Goal: Task Accomplishment & Management: Manage account settings

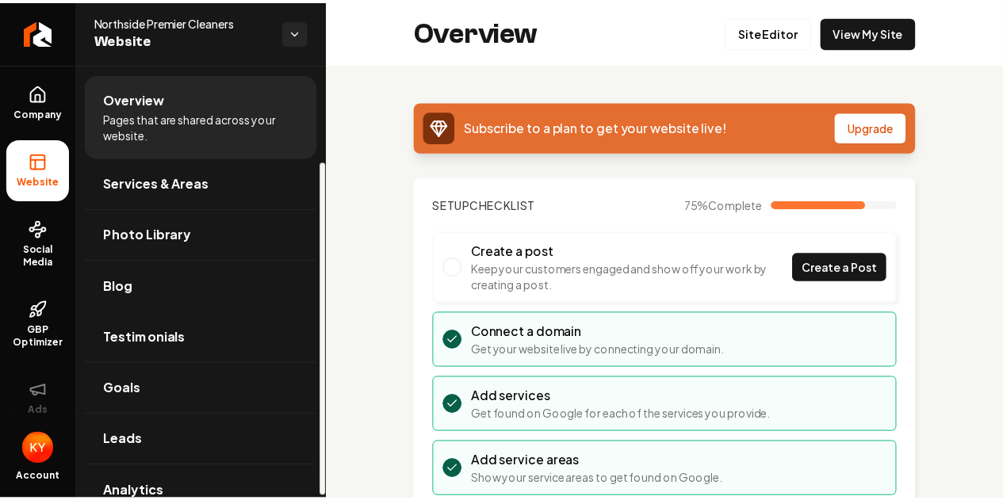
scroll to position [128, 0]
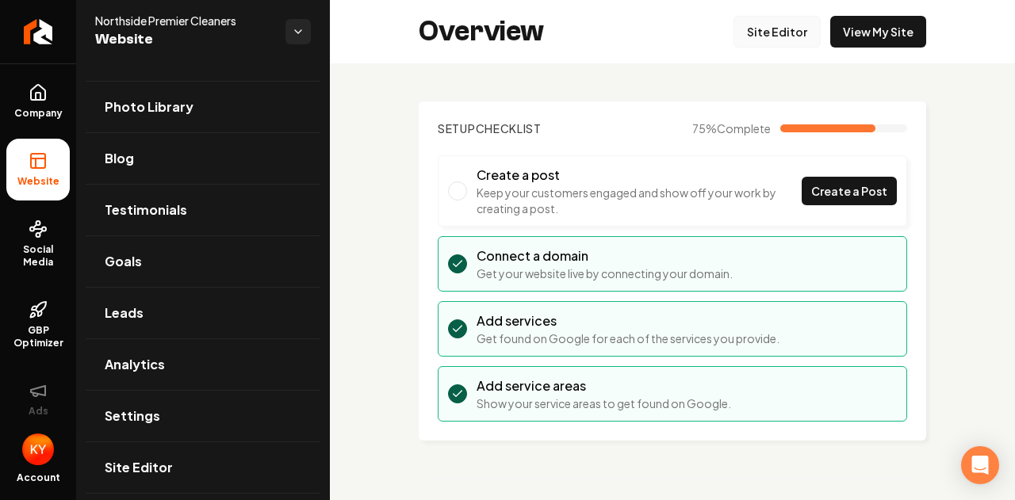
click at [777, 30] on link "Site Editor" at bounding box center [776, 32] width 87 height 32
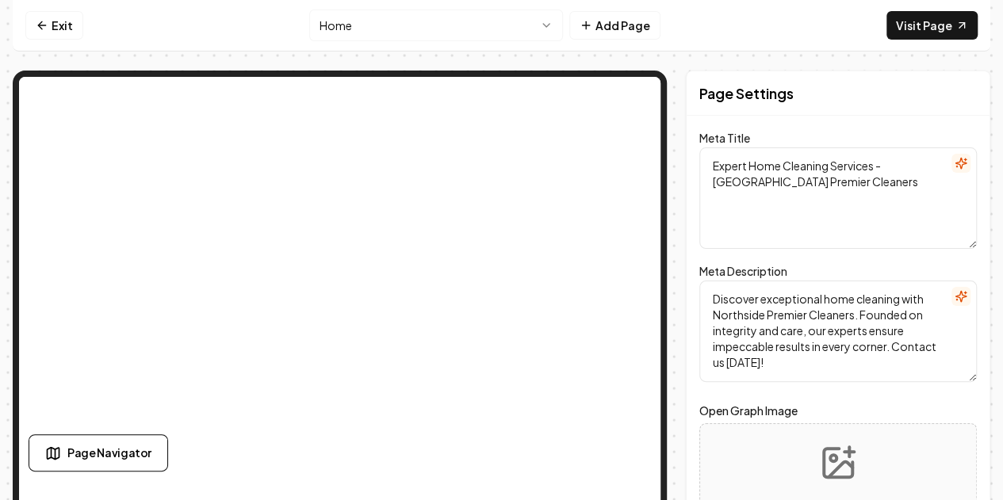
click at [837, 189] on textarea "Expert Home Cleaning Services - [GEOGRAPHIC_DATA] Premier Cleaners" at bounding box center [837, 197] width 277 height 101
drag, startPoint x: 750, startPoint y: 163, endPoint x: 684, endPoint y: 166, distance: 65.8
click at [684, 166] on div "Page Settings Meta Title Expert Home Cleaning Services - Northside Premier Clea…" at bounding box center [501, 319] width 977 height 496
click at [763, 165] on textarea "Expert Home Cleaning Services - [GEOGRAPHIC_DATA] Premier Cleaners" at bounding box center [837, 197] width 277 height 101
drag, startPoint x: 753, startPoint y: 166, endPoint x: 707, endPoint y: 172, distance: 46.4
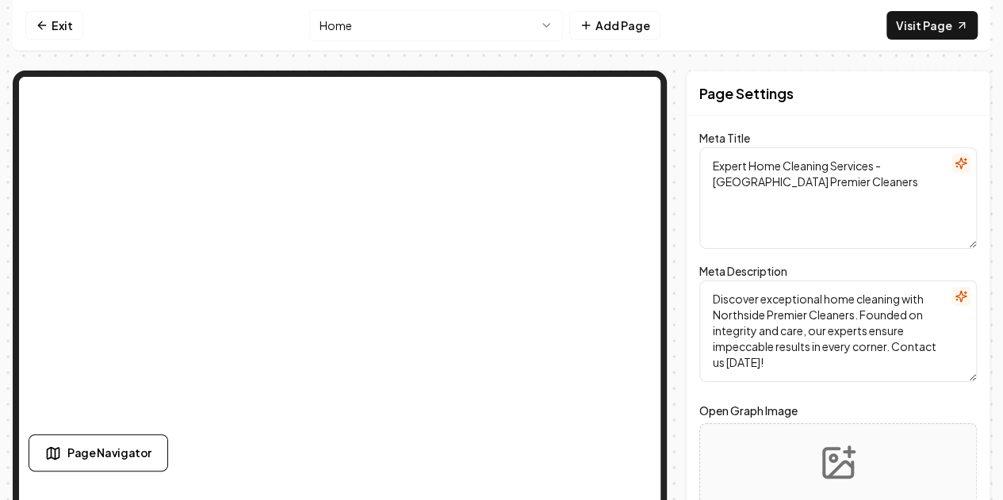
click at [703, 170] on div "Page Settings Meta Title Expert Home Cleaning Services - Northside Premier Clea…" at bounding box center [838, 319] width 304 height 496
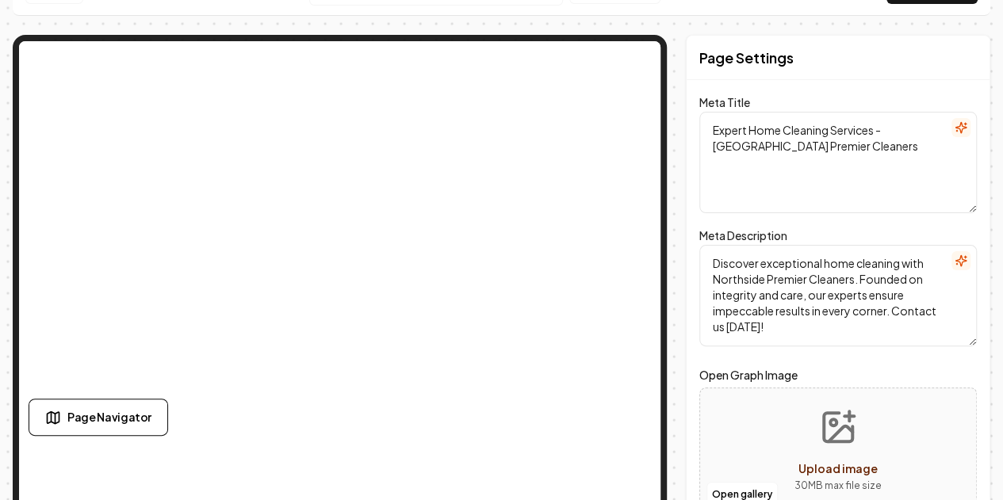
scroll to position [65, 0]
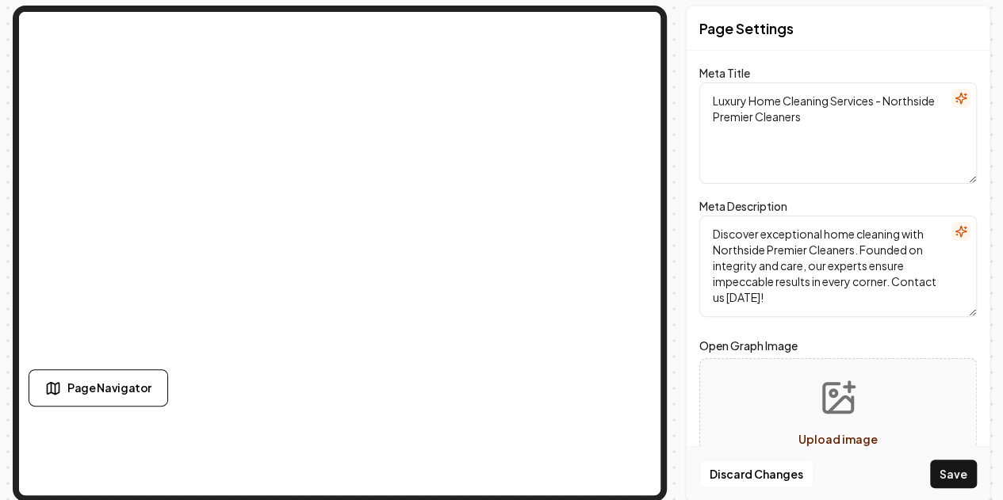
click at [860, 134] on textarea "Luxury Home Cleaning Services - Northside Premier Cleaners" at bounding box center [837, 132] width 277 height 101
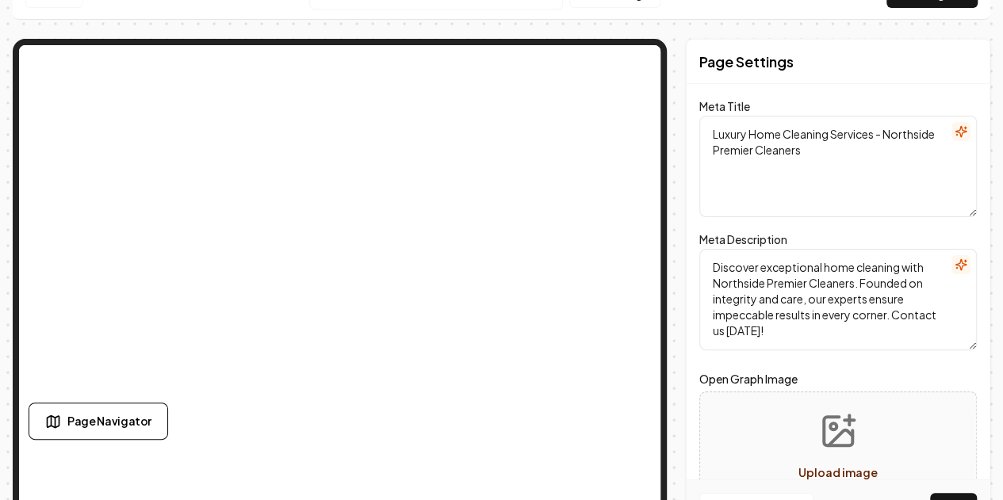
scroll to position [0, 0]
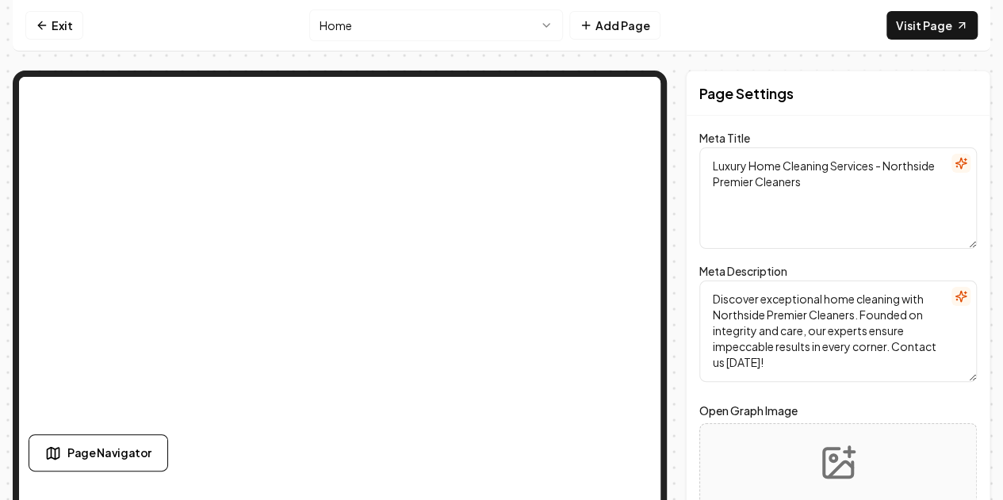
drag, startPoint x: 901, startPoint y: 193, endPoint x: 885, endPoint y: 166, distance: 30.6
click at [885, 166] on textarea "Luxury Home Cleaning Services - Northside Premier Cleaners" at bounding box center [837, 197] width 277 height 101
drag, startPoint x: 920, startPoint y: 166, endPoint x: 883, endPoint y: 167, distance: 36.5
click at [883, 167] on textarea "Luxury Home Cleaning Services service [GEOGRAPHIC_DATA], [GEOGRAPHIC_DATA], [GE…" at bounding box center [837, 197] width 277 height 101
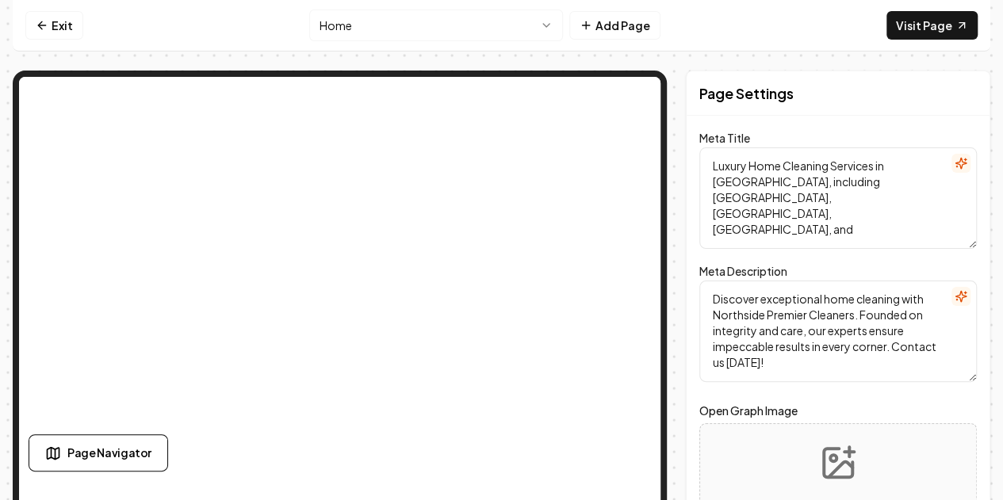
click at [966, 166] on icon "button" at bounding box center [960, 163] width 10 height 10
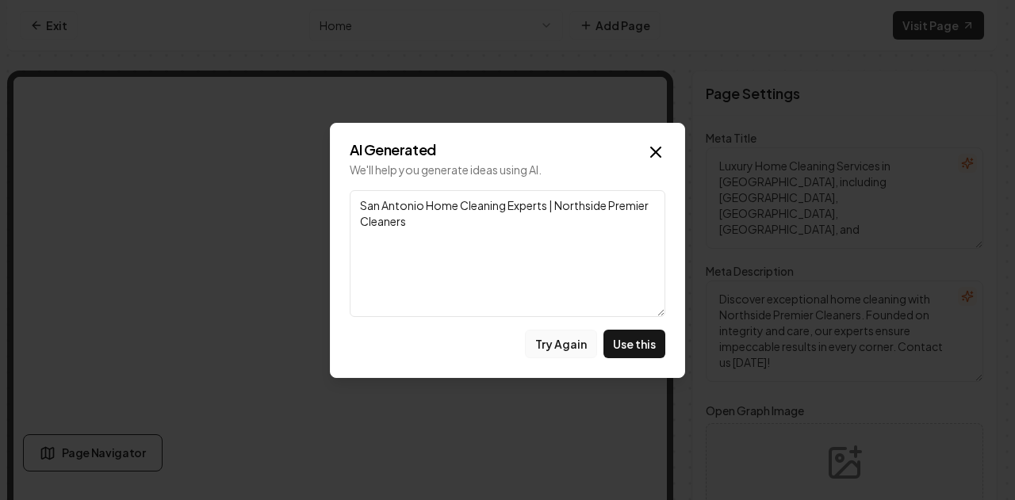
click at [564, 351] on button "Try Again" at bounding box center [561, 344] width 72 height 29
click at [655, 149] on icon "button" at bounding box center [655, 152] width 19 height 19
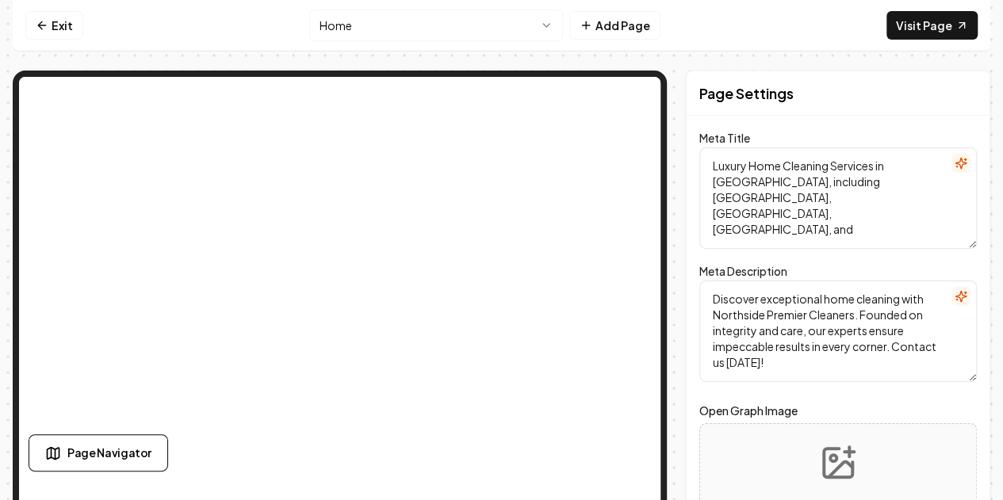
click at [923, 201] on textarea "Luxury Home Cleaning Services in [GEOGRAPHIC_DATA], including [GEOGRAPHIC_DATA]…" at bounding box center [837, 197] width 277 height 101
drag, startPoint x: 923, startPoint y: 201, endPoint x: 887, endPoint y: 206, distance: 36.1
click at [887, 206] on textarea "Luxury Home Cleaning Services in [GEOGRAPHIC_DATA], including [GEOGRAPHIC_DATA]…" at bounding box center [837, 197] width 277 height 101
click at [843, 221] on textarea "Luxury Home Cleaning Services in [GEOGRAPHIC_DATA], including [GEOGRAPHIC_DATA]…" at bounding box center [837, 197] width 277 height 101
drag, startPoint x: 785, startPoint y: 217, endPoint x: 836, endPoint y: 166, distance: 72.9
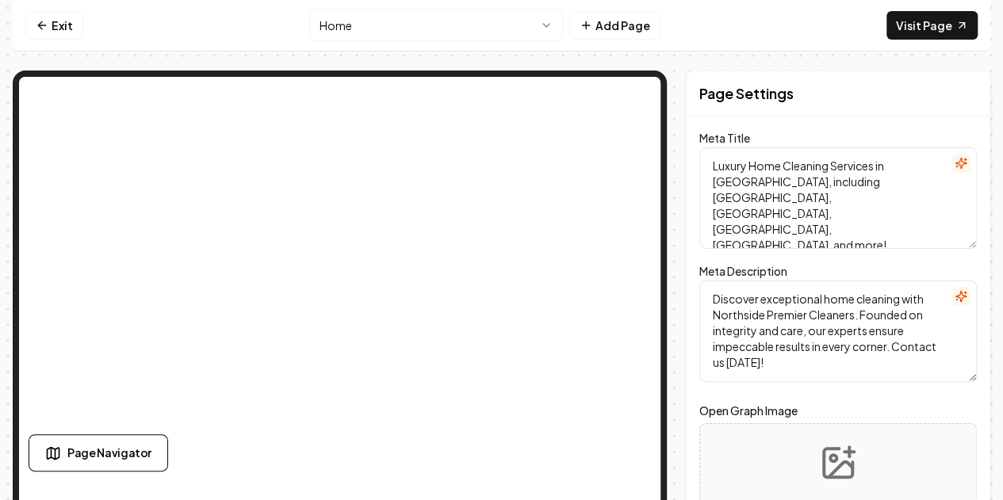
click at [836, 166] on textarea "Luxury Home Cleaning Services in [GEOGRAPHIC_DATA], including [GEOGRAPHIC_DATA]…" at bounding box center [837, 197] width 277 height 101
click at [965, 165] on icon "button" at bounding box center [960, 163] width 13 height 13
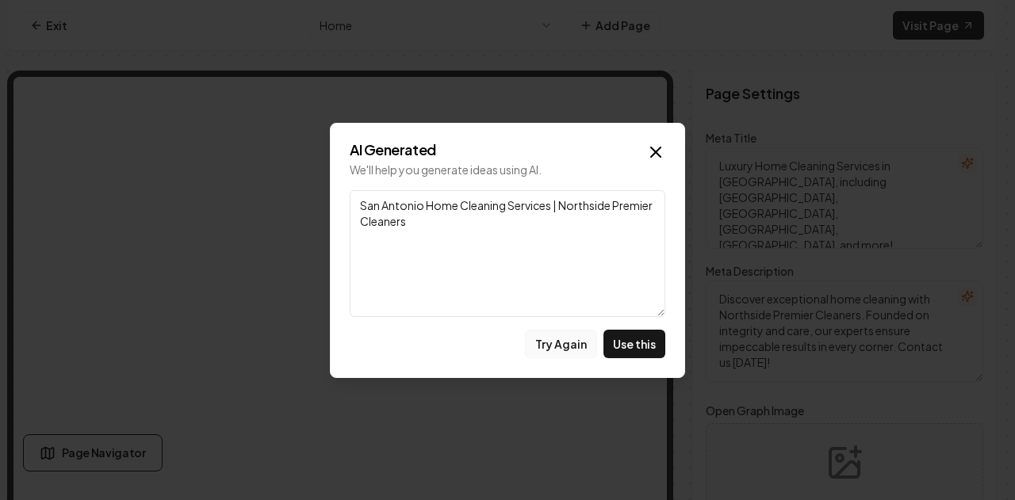
click at [577, 352] on button "Try Again" at bounding box center [561, 344] width 72 height 29
click at [652, 158] on icon "button" at bounding box center [655, 152] width 19 height 19
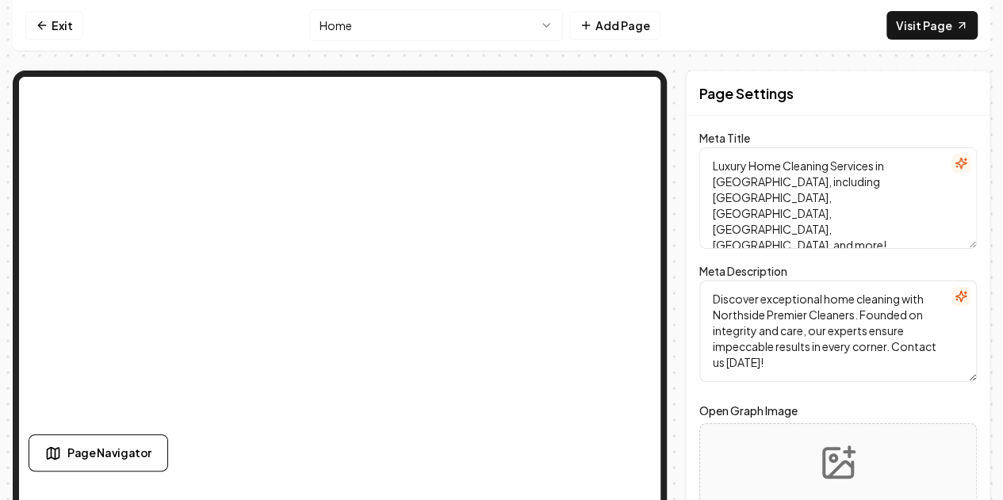
drag, startPoint x: 799, startPoint y: 214, endPoint x: 708, endPoint y: 164, distance: 104.0
click at [698, 166] on div "Page Settings Meta Title Luxury Home Cleaning Services in [GEOGRAPHIC_DATA], in…" at bounding box center [838, 319] width 304 height 496
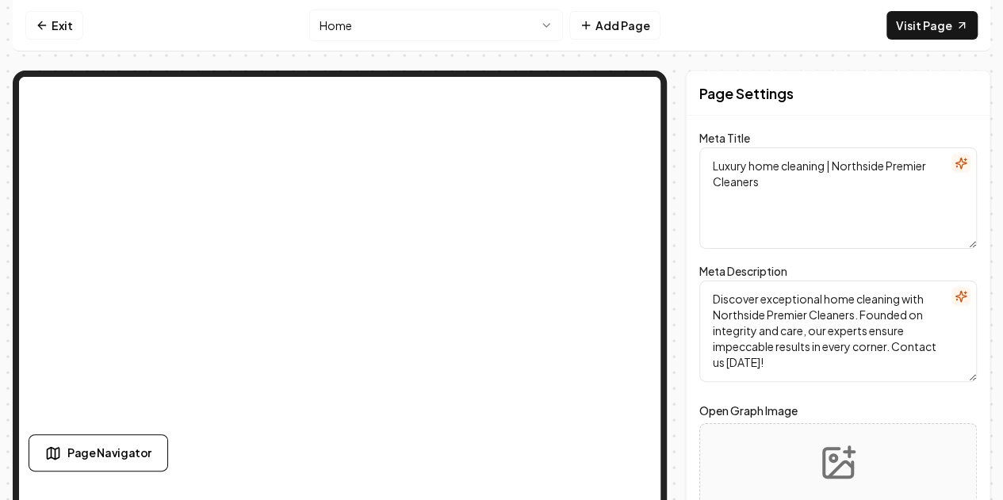
type textarea "Luxury home cleaning | Northside Premier Cleaners"
click at [967, 162] on icon "button" at bounding box center [960, 163] width 13 height 13
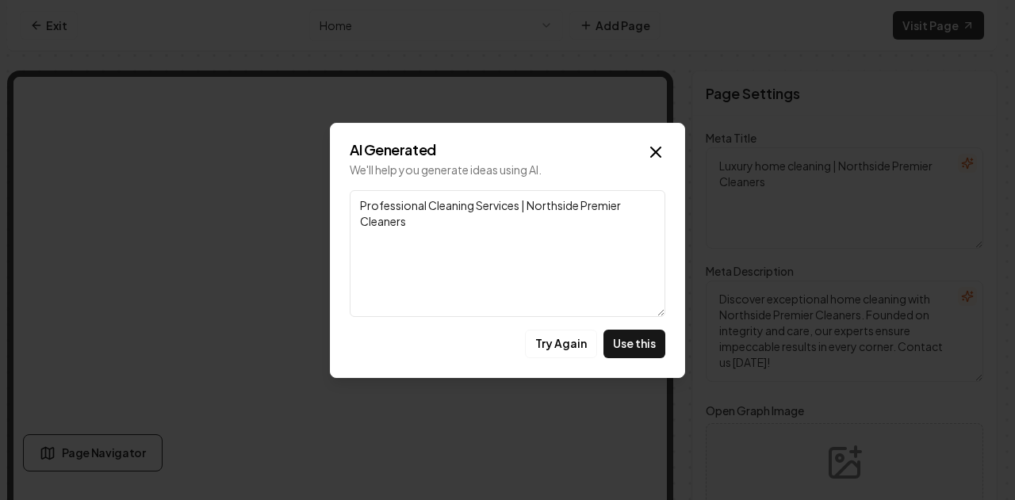
click at [424, 210] on textarea "Professional Cleaning Services | Northside Premier Cleaners" at bounding box center [508, 253] width 316 height 127
type textarea "Professional Luxury Cleaning Services | Northside Premier Cleaners"
click at [649, 353] on button "Use this" at bounding box center [634, 344] width 62 height 29
type textarea "Professional Luxury Cleaning Services | Northside Premier Cleaners"
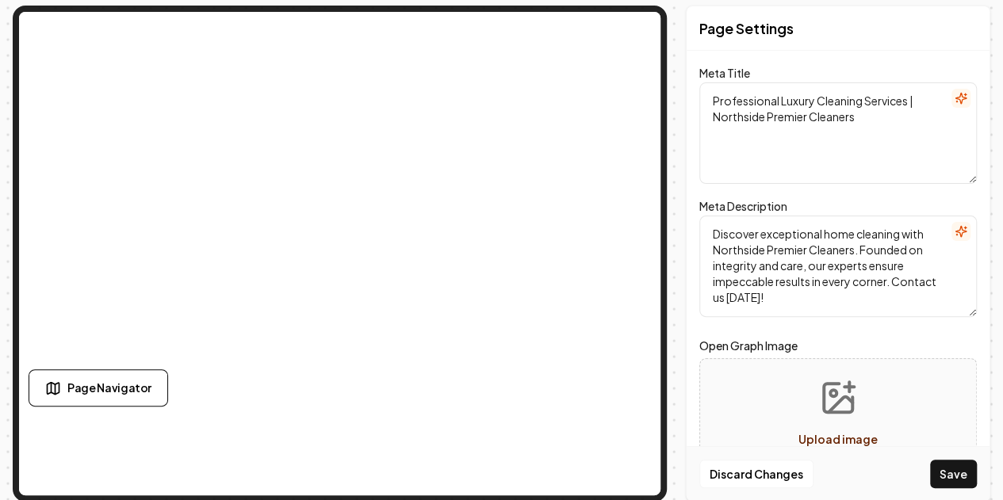
scroll to position [65, 0]
click at [851, 297] on textarea "Discover exceptional home cleaning with Northside Premier Cleaners. Founded on …" at bounding box center [837, 266] width 277 height 101
click at [845, 270] on textarea "Discover exceptional home cleaning with Northside Premier Cleaners. Founded on …" at bounding box center [837, 266] width 277 height 101
paste textarea "Professional, reliable house cleaning in [GEOGRAPHIC_DATA]. Specializing in dee…"
click at [845, 283] on textarea "Professional, reliable house cleaning in [GEOGRAPHIC_DATA]. Specializing in dee…" at bounding box center [837, 266] width 277 height 101
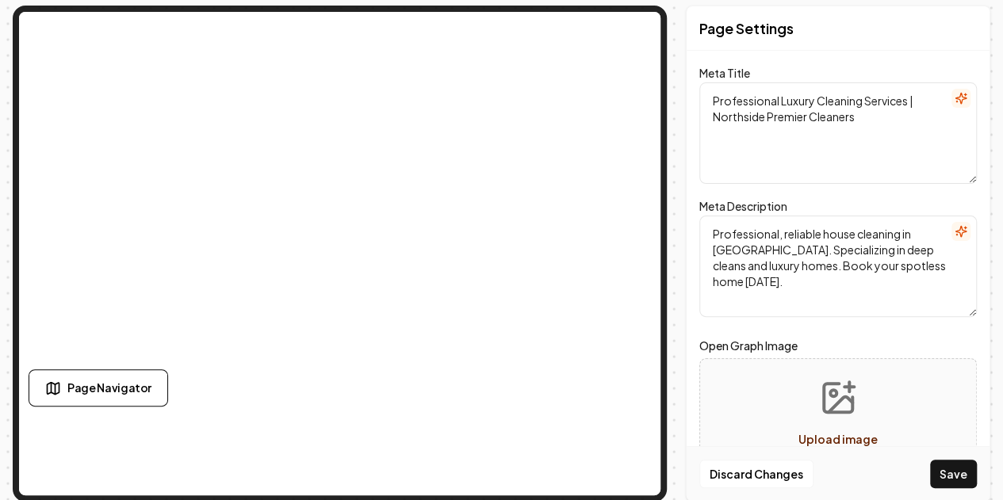
click at [867, 283] on textarea "Professional, reliable house cleaning in [GEOGRAPHIC_DATA]. Specializing in dee…" at bounding box center [837, 266] width 277 height 101
type textarea "Professional, reliable house cleaning in [GEOGRAPHIC_DATA]. Specializing in dee…"
click at [965, 480] on button "Save" at bounding box center [953, 474] width 47 height 29
